Goal: Task Accomplishment & Management: Use online tool/utility

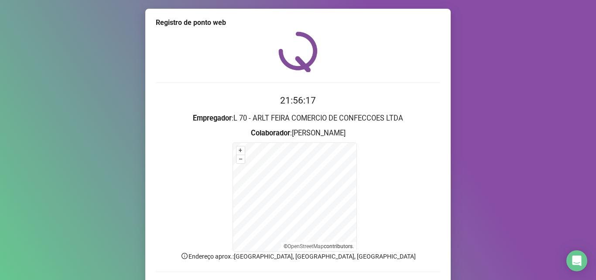
scroll to position [58, 0]
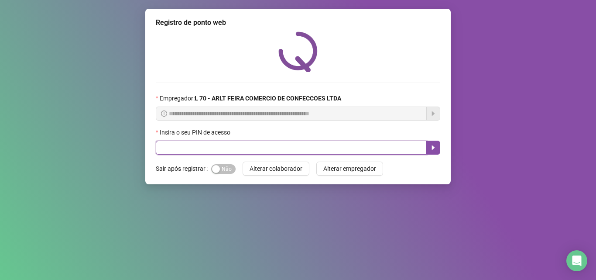
click at [182, 151] on input "text" at bounding box center [291, 147] width 271 height 14
type input "*****"
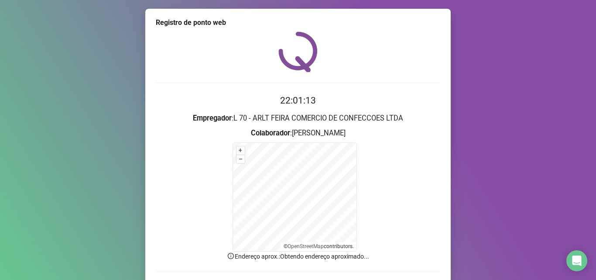
scroll to position [58, 0]
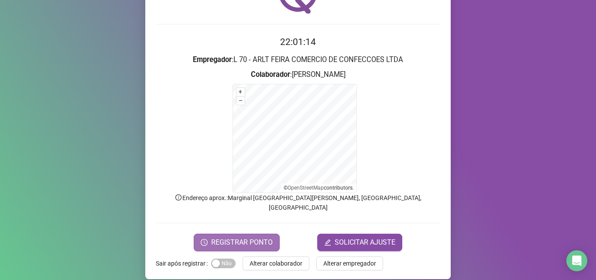
click at [231, 237] on span "REGISTRAR PONTO" at bounding box center [242, 242] width 62 height 10
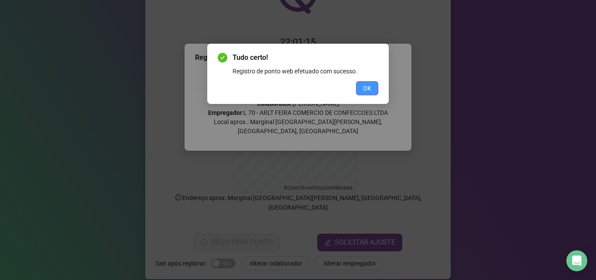
click at [363, 89] on span "OK" at bounding box center [367, 88] width 8 height 10
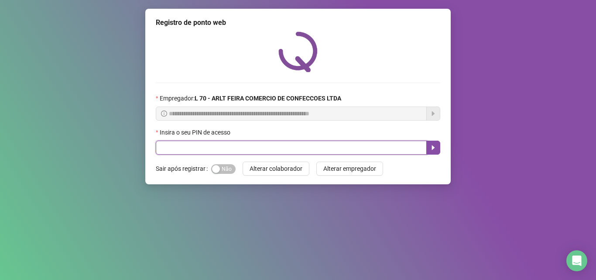
click at [267, 148] on input "text" at bounding box center [291, 147] width 271 height 14
type input "*****"
click at [436, 146] on icon "caret-right" at bounding box center [433, 147] width 7 height 7
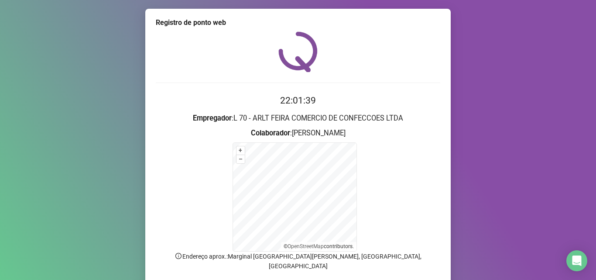
scroll to position [44, 0]
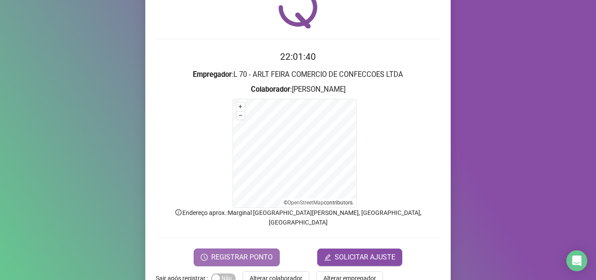
click at [213, 252] on span "REGISTRAR PONTO" at bounding box center [242, 257] width 62 height 10
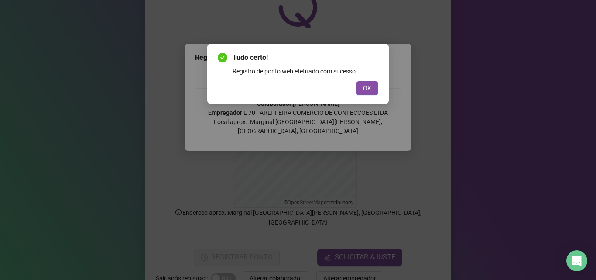
click at [369, 81] on div "Tudo certo! Registro de ponto web efetuado com sucesso. OK" at bounding box center [298, 73] width 161 height 43
click at [369, 90] on span "OK" at bounding box center [367, 88] width 8 height 10
